Goal: Register for event/course

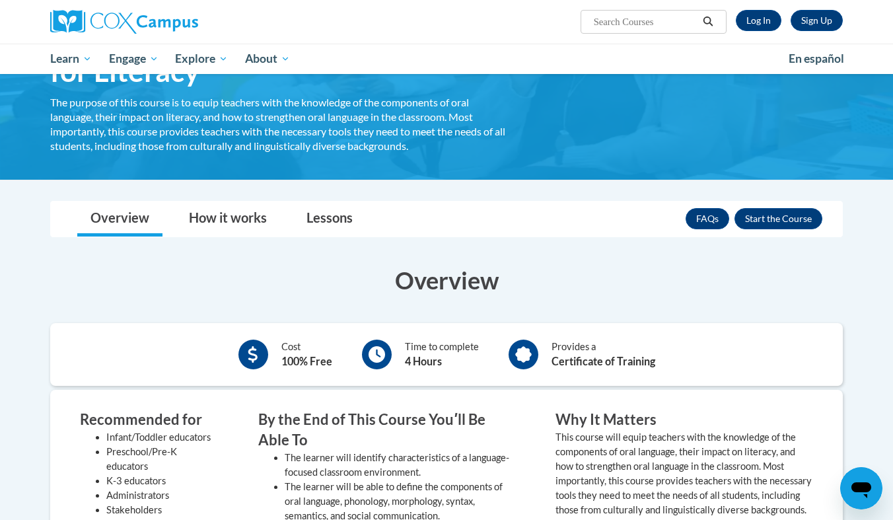
scroll to position [141, 0]
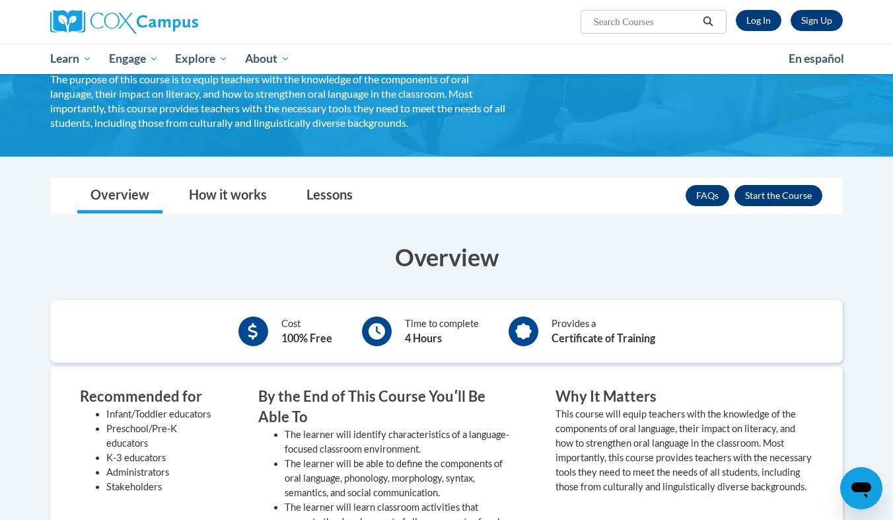
click at [791, 198] on button "Enroll" at bounding box center [778, 195] width 88 height 21
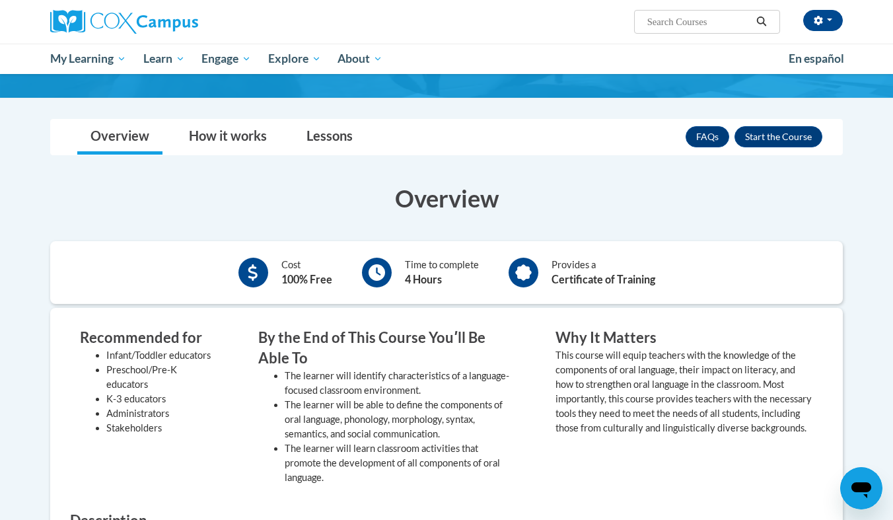
scroll to position [106, 0]
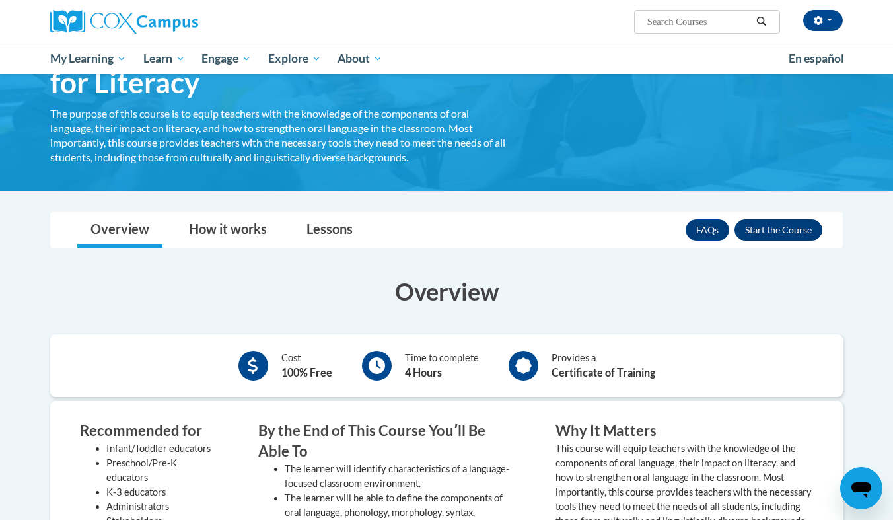
click at [790, 227] on button "Enroll" at bounding box center [778, 229] width 88 height 21
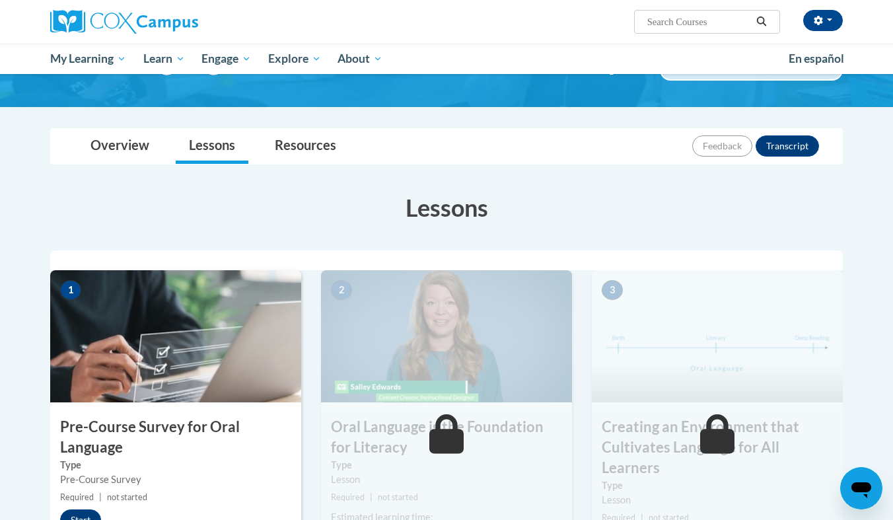
scroll to position [164, 0]
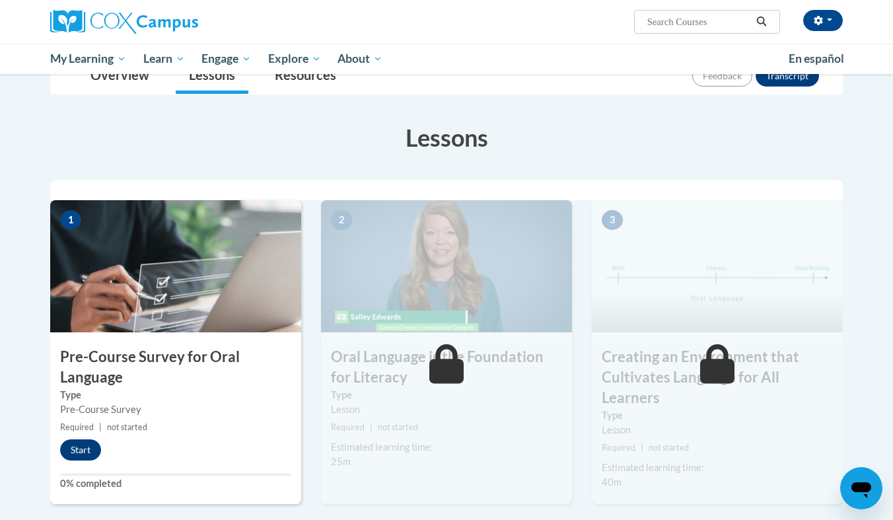
click at [79, 444] on button "Start" at bounding box center [80, 449] width 41 height 21
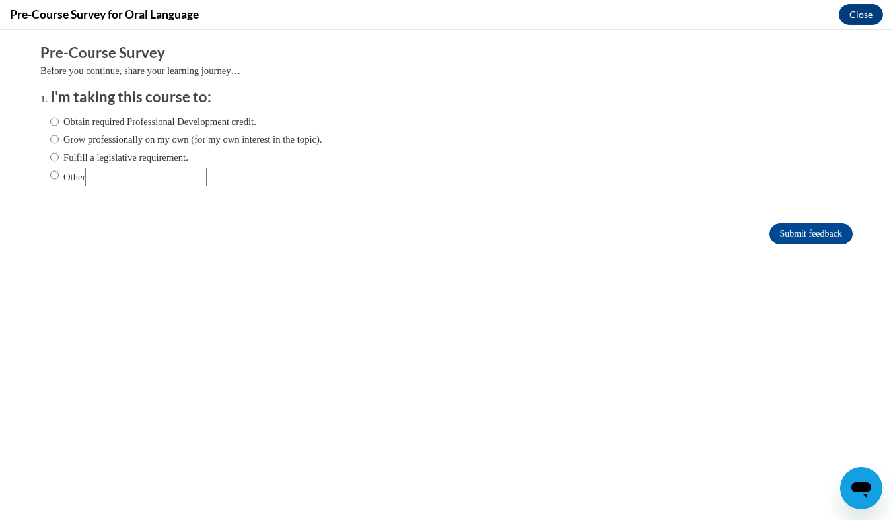
scroll to position [0, 0]
click at [50, 174] on input "Other" at bounding box center [54, 175] width 9 height 15
radio input "true"
click at [106, 173] on input "Other" at bounding box center [145, 177] width 121 height 18
type input "Kennesaw State University"
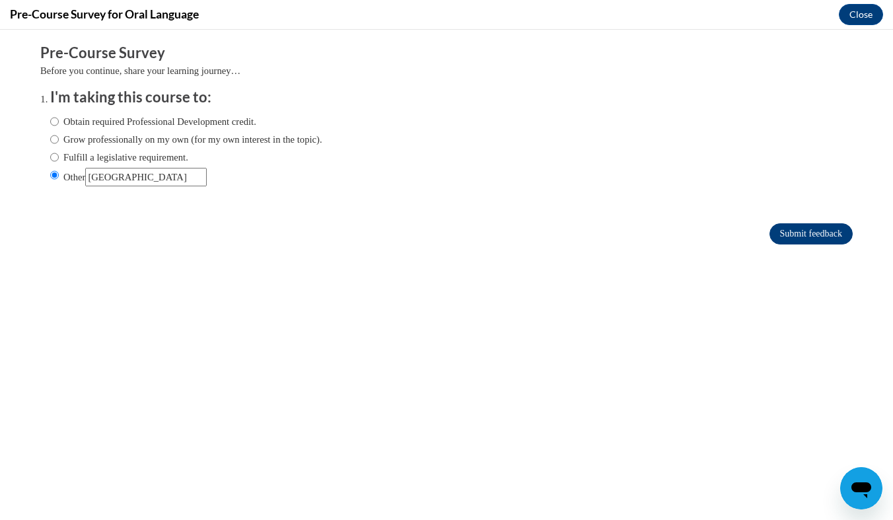
click at [821, 239] on input "Submit feedback" at bounding box center [810, 233] width 83 height 21
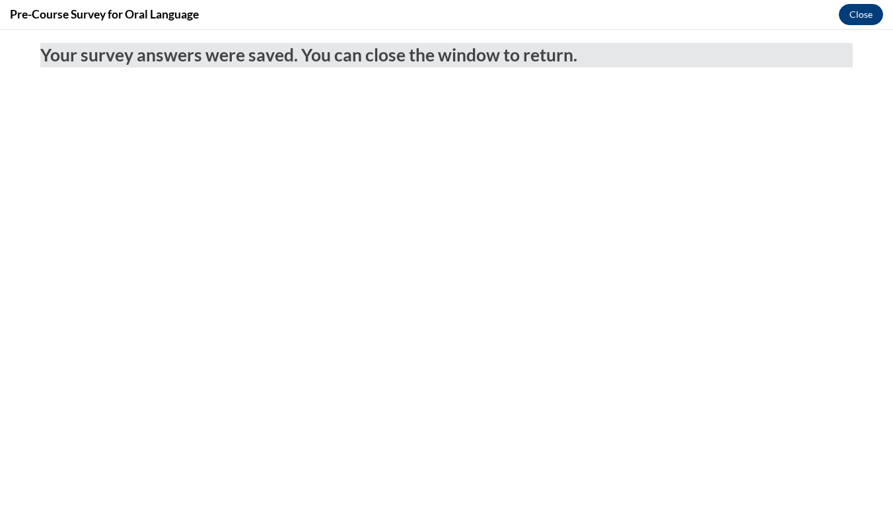
click at [874, 18] on button "Close" at bounding box center [861, 14] width 44 height 21
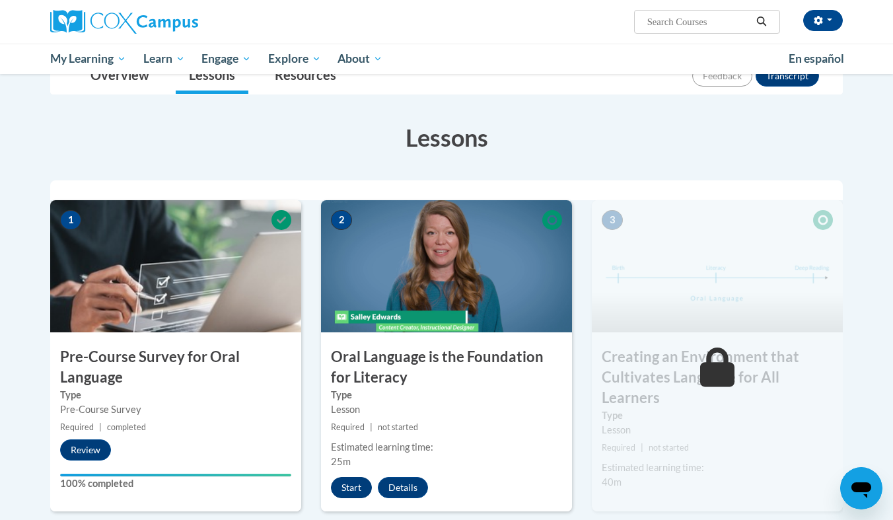
click at [355, 485] on button "Start" at bounding box center [351, 487] width 41 height 21
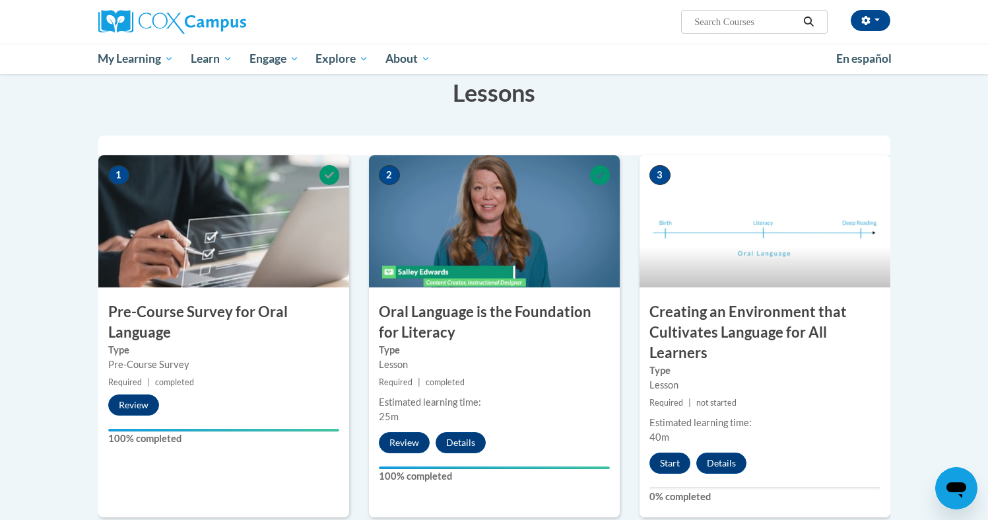
scroll to position [256, 0]
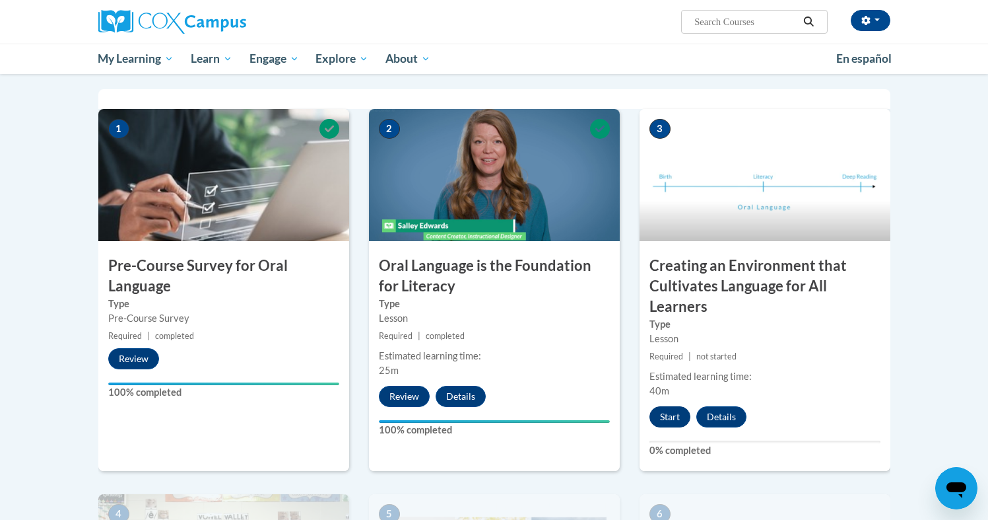
click at [675, 414] on button "Start" at bounding box center [670, 416] width 41 height 21
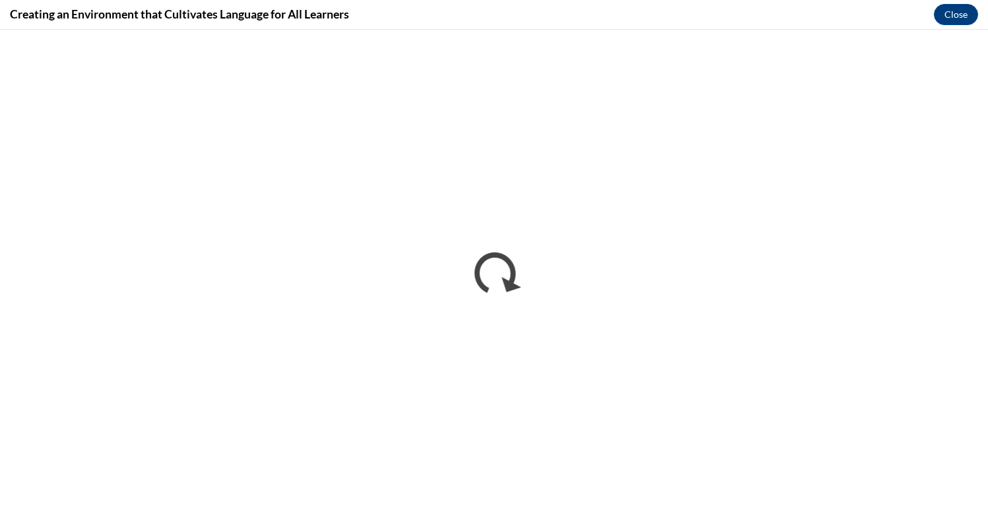
scroll to position [0, 0]
